Goal: Task Accomplishment & Management: Complete application form

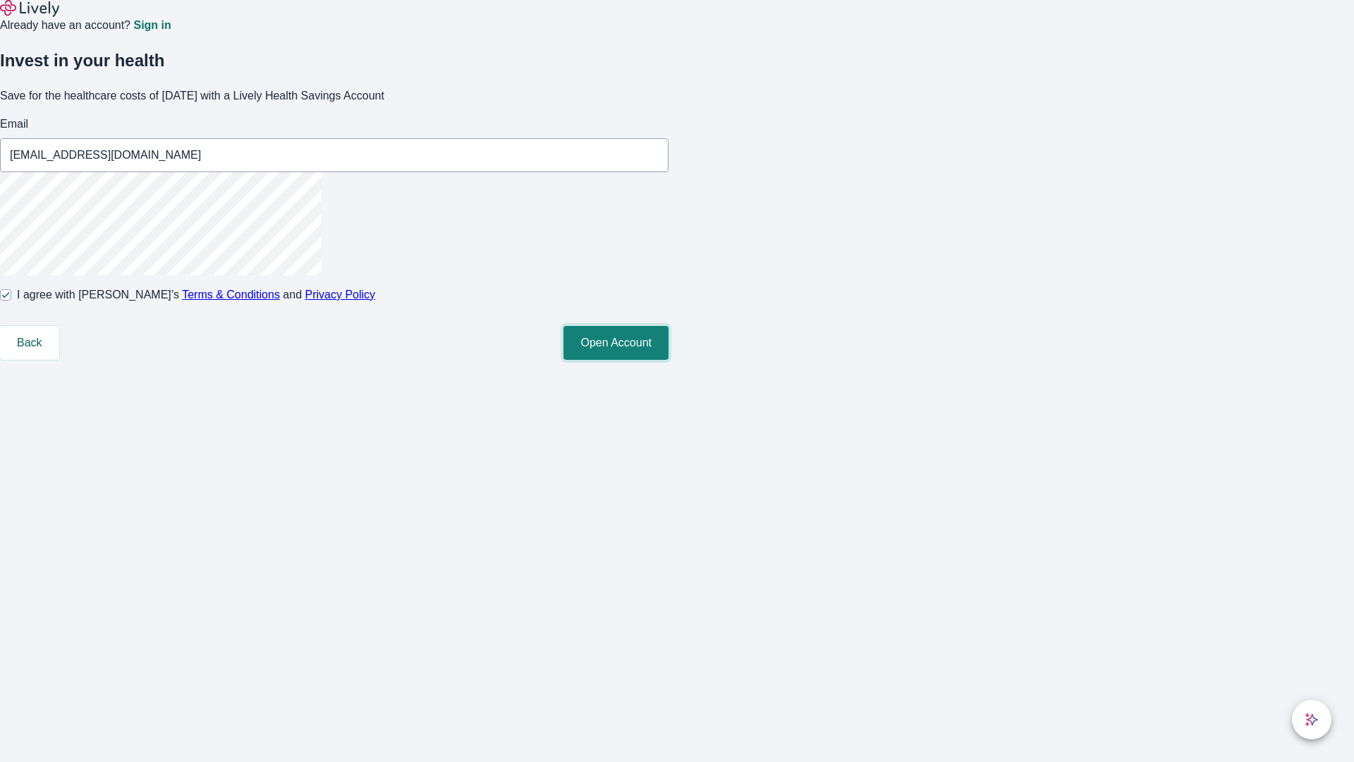
click at [669, 360] on button "Open Account" at bounding box center [616, 343] width 105 height 34
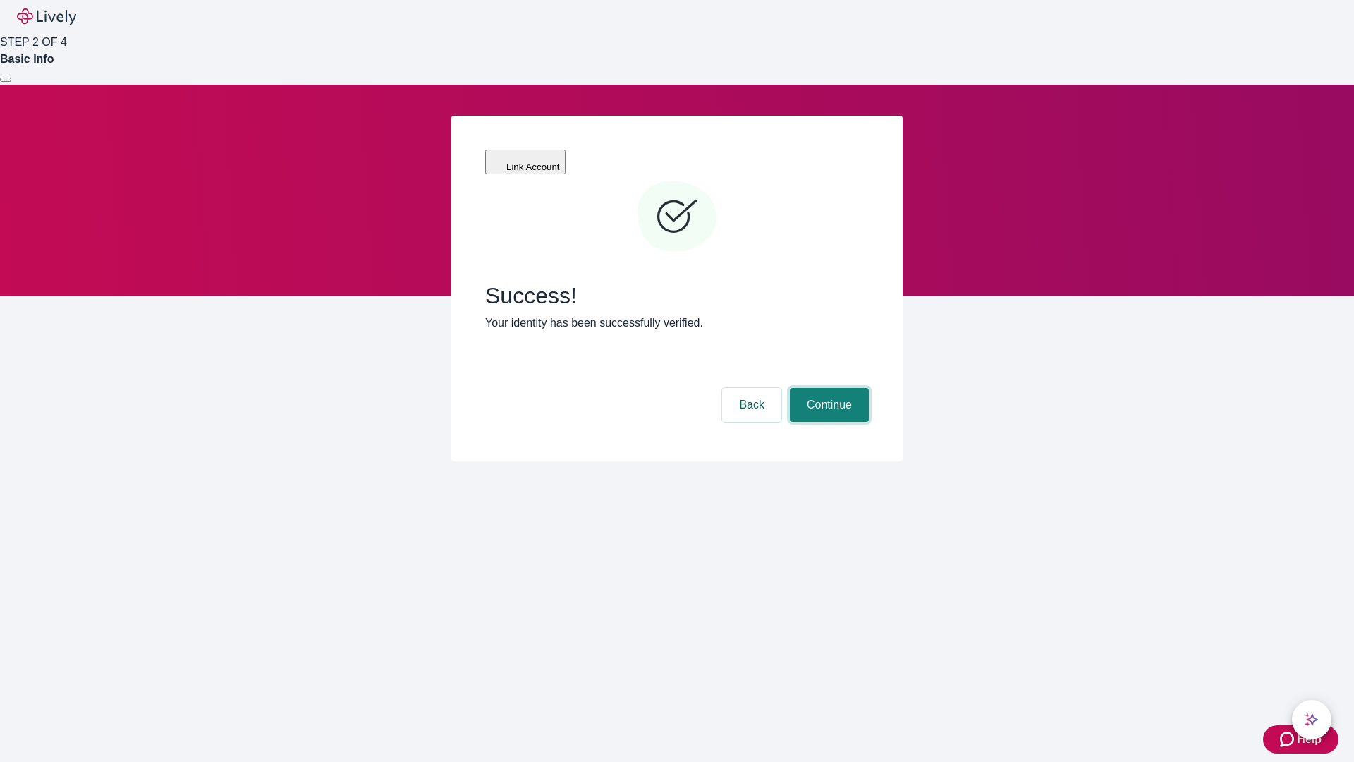
click at [827, 388] on button "Continue" at bounding box center [829, 405] width 79 height 34
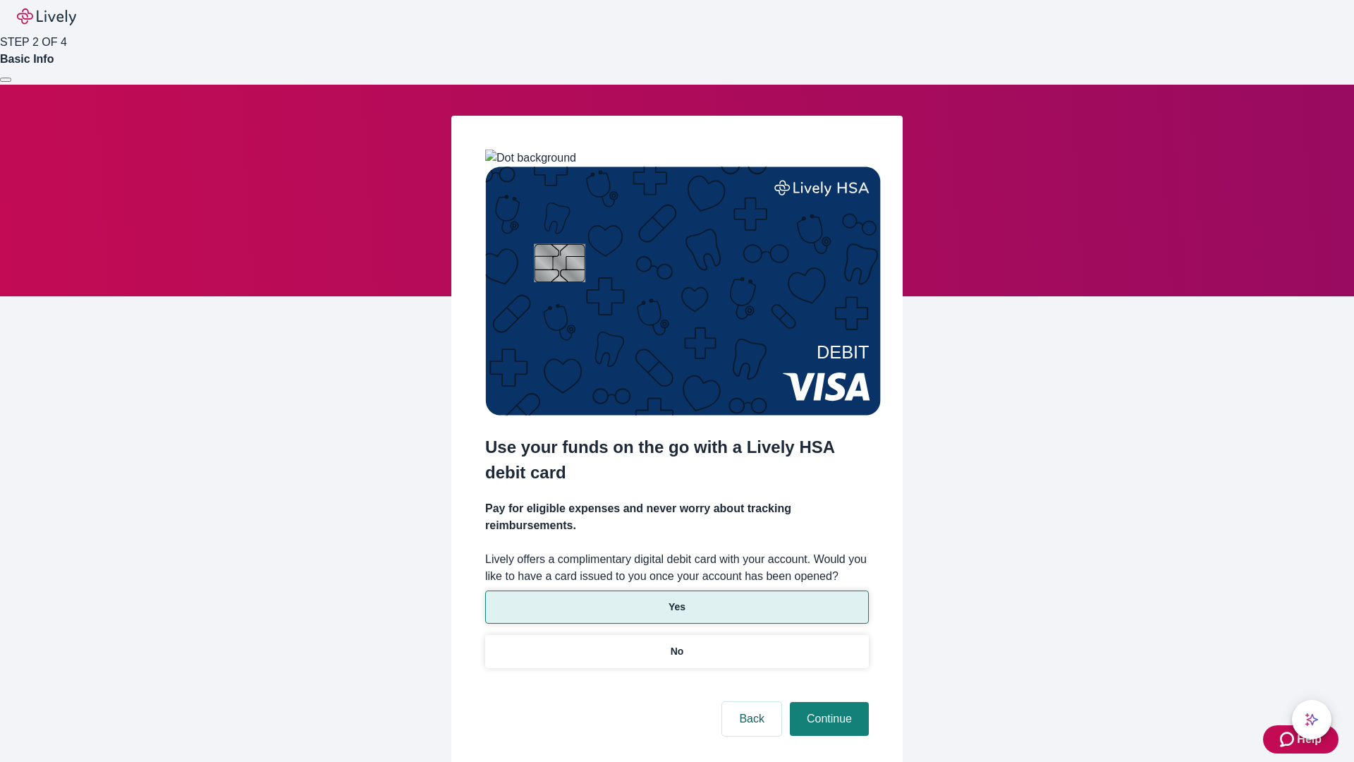
click at [676, 599] on p "Yes" at bounding box center [677, 606] width 17 height 15
click at [827, 702] on button "Continue" at bounding box center [829, 719] width 79 height 34
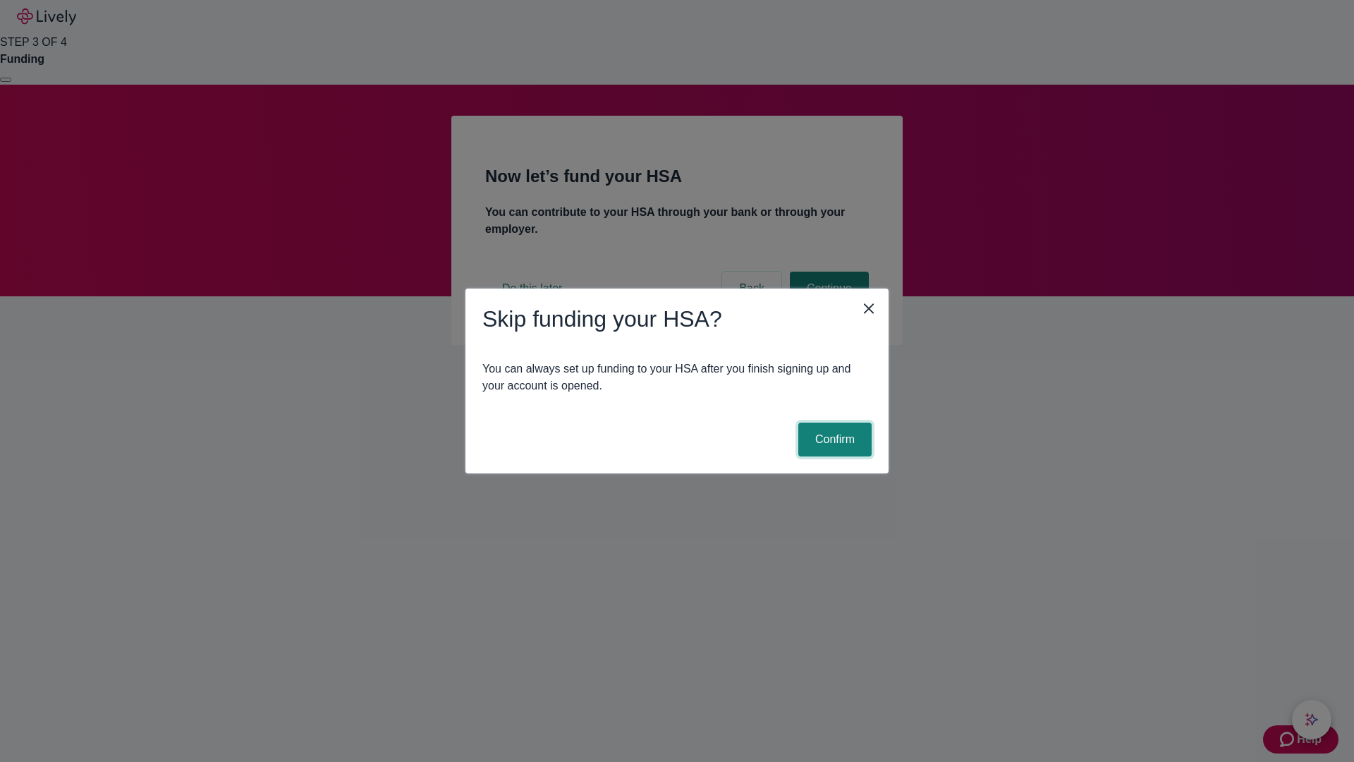
click at [833, 439] on button "Confirm" at bounding box center [834, 439] width 73 height 34
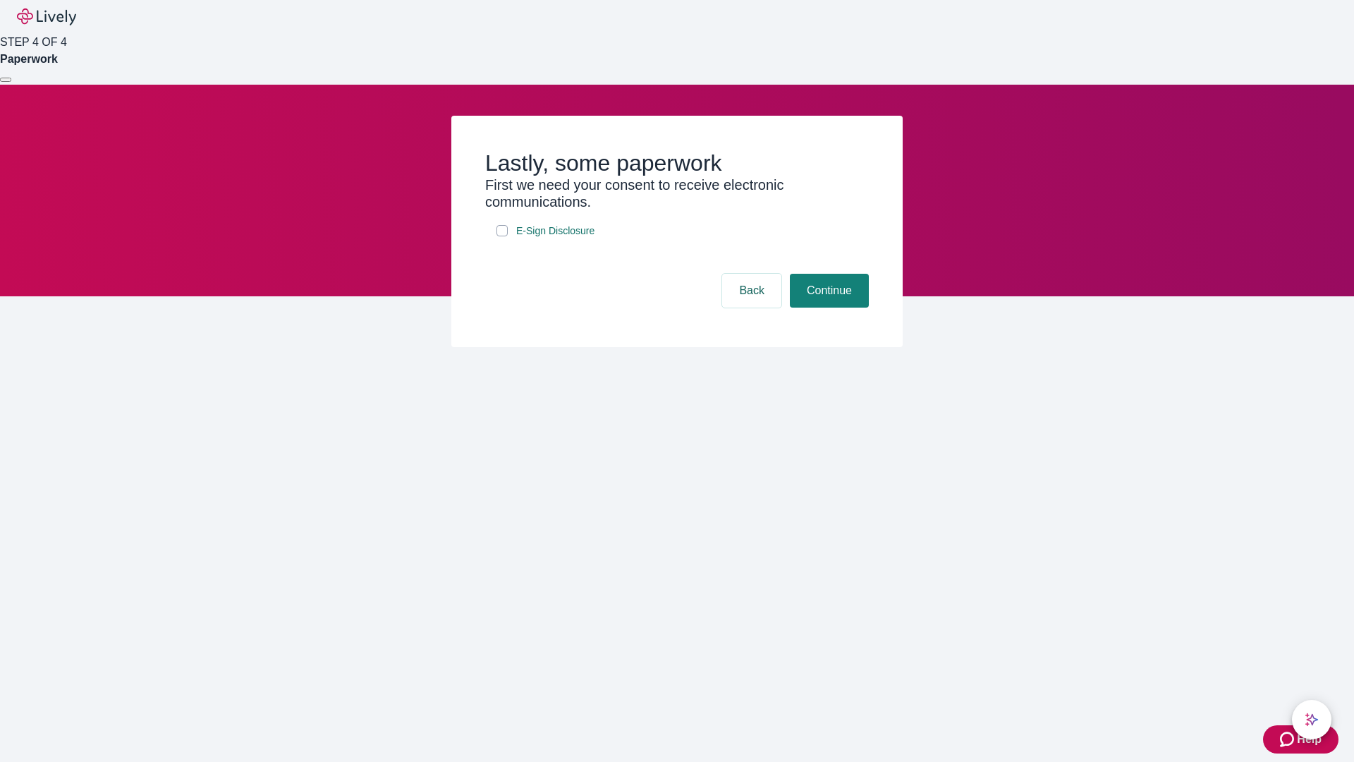
click at [502, 236] on input "E-Sign Disclosure" at bounding box center [502, 230] width 11 height 11
checkbox input "true"
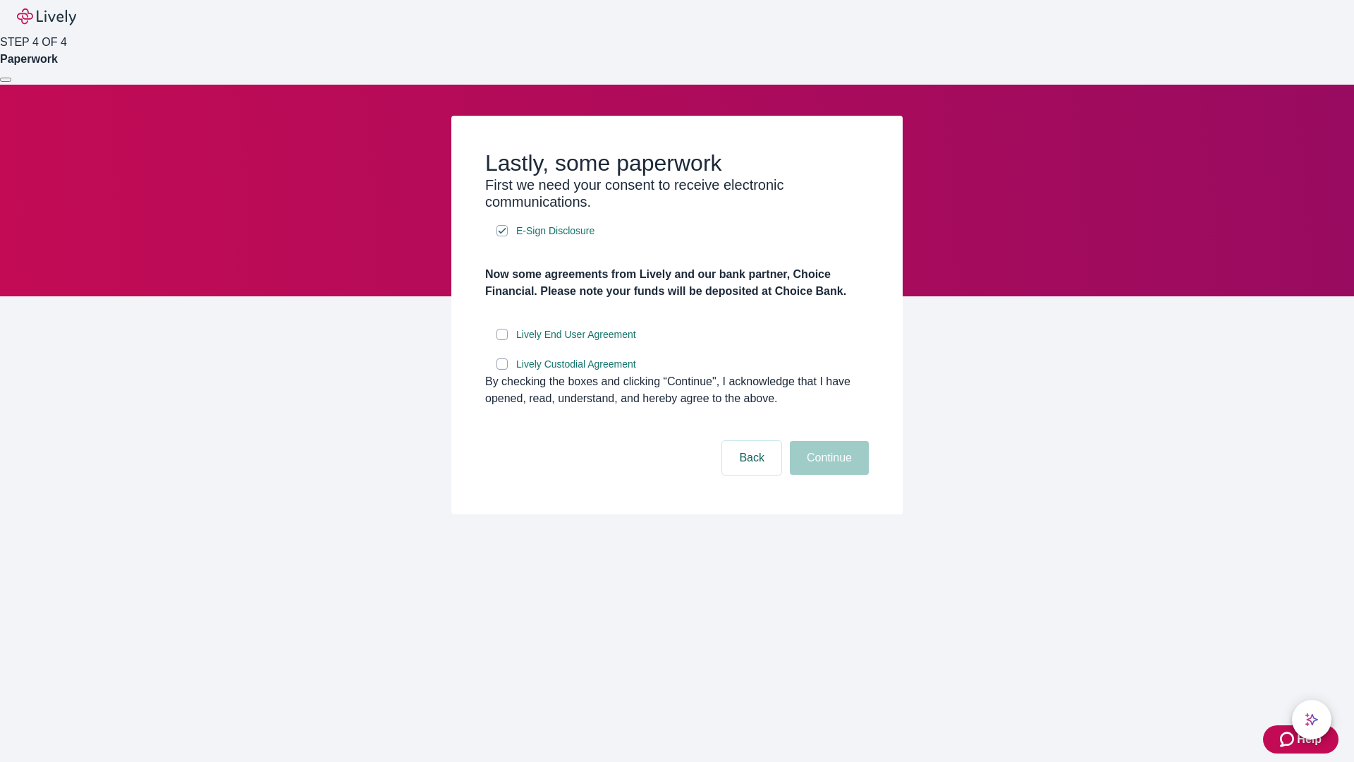
click at [502, 340] on input "Lively End User Agreement" at bounding box center [502, 334] width 11 height 11
checkbox input "true"
click at [502, 370] on input "Lively Custodial Agreement" at bounding box center [502, 363] width 11 height 11
checkbox input "true"
click at [827, 475] on button "Continue" at bounding box center [829, 458] width 79 height 34
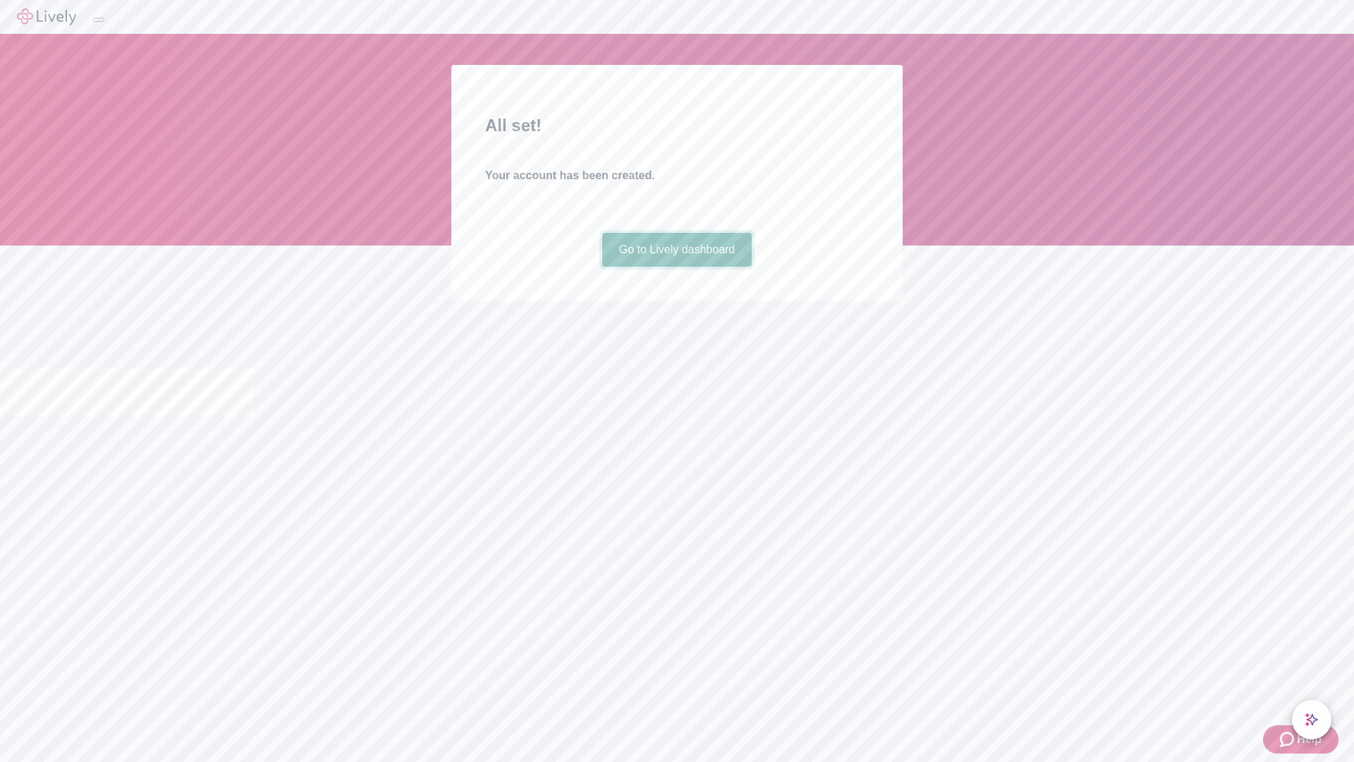
click at [676, 267] on link "Go to Lively dashboard" at bounding box center [677, 250] width 150 height 34
